Goal: Obtain resource: Download file/media

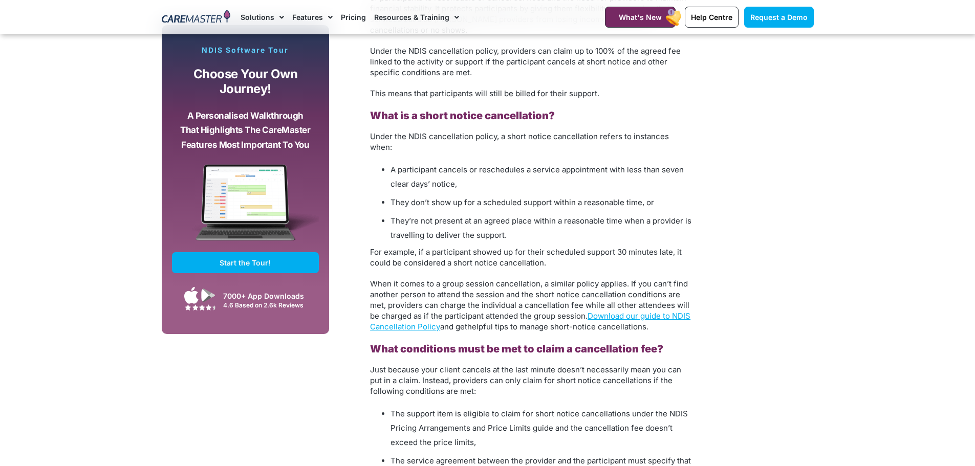
scroll to position [866, 0]
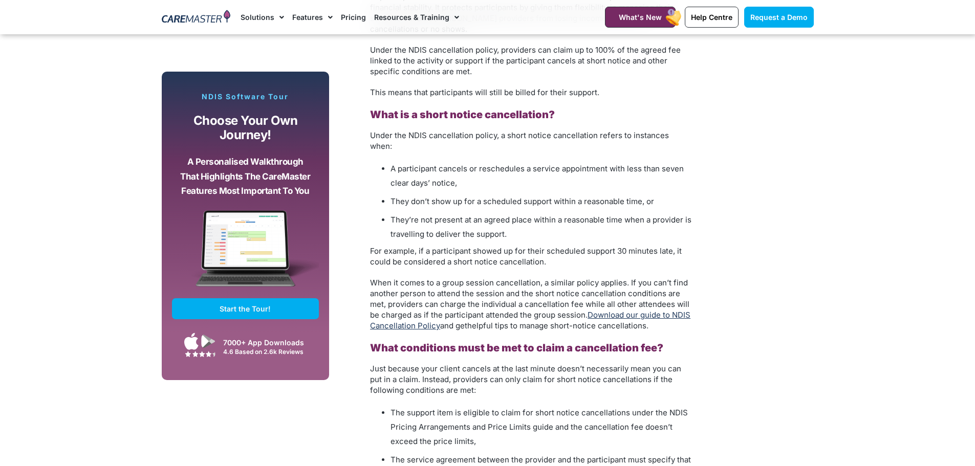
click at [645, 310] on link "Download our guide to NDIS Cancellation Policy" at bounding box center [530, 320] width 321 height 20
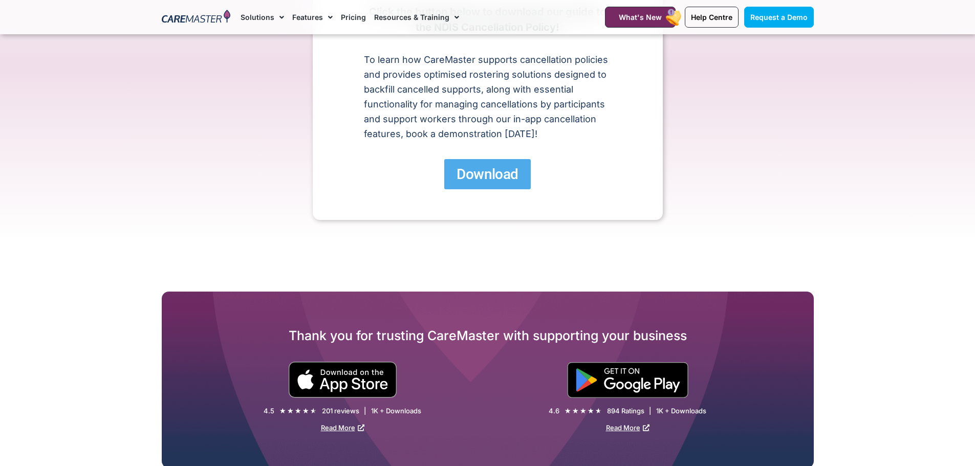
scroll to position [51, 0]
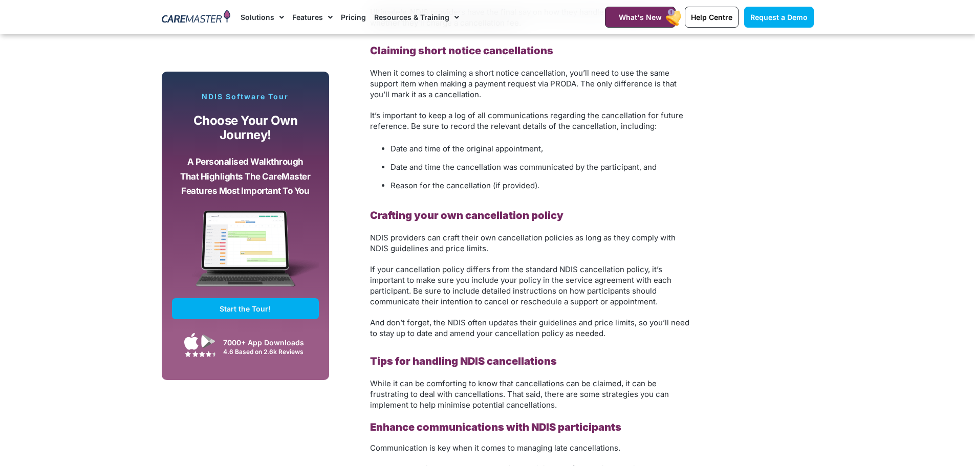
scroll to position [1430, 0]
